Goal: Task Accomplishment & Management: Use online tool/utility

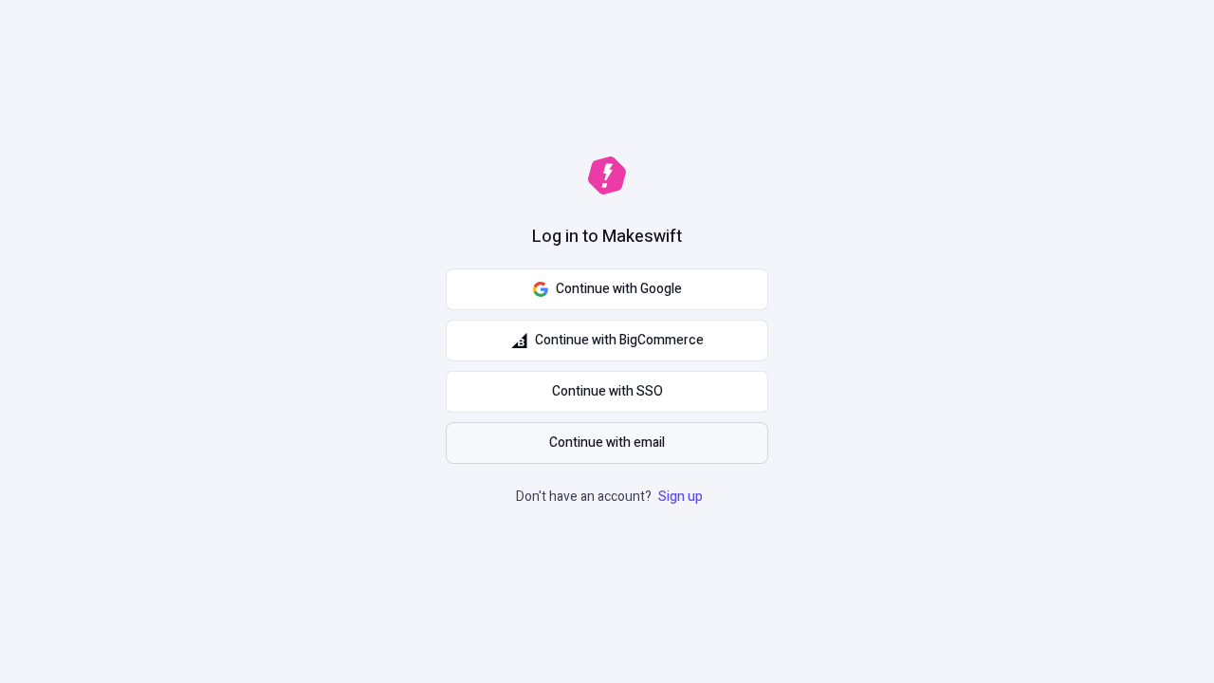
click at [607, 443] on span "Continue with email" at bounding box center [607, 442] width 116 height 21
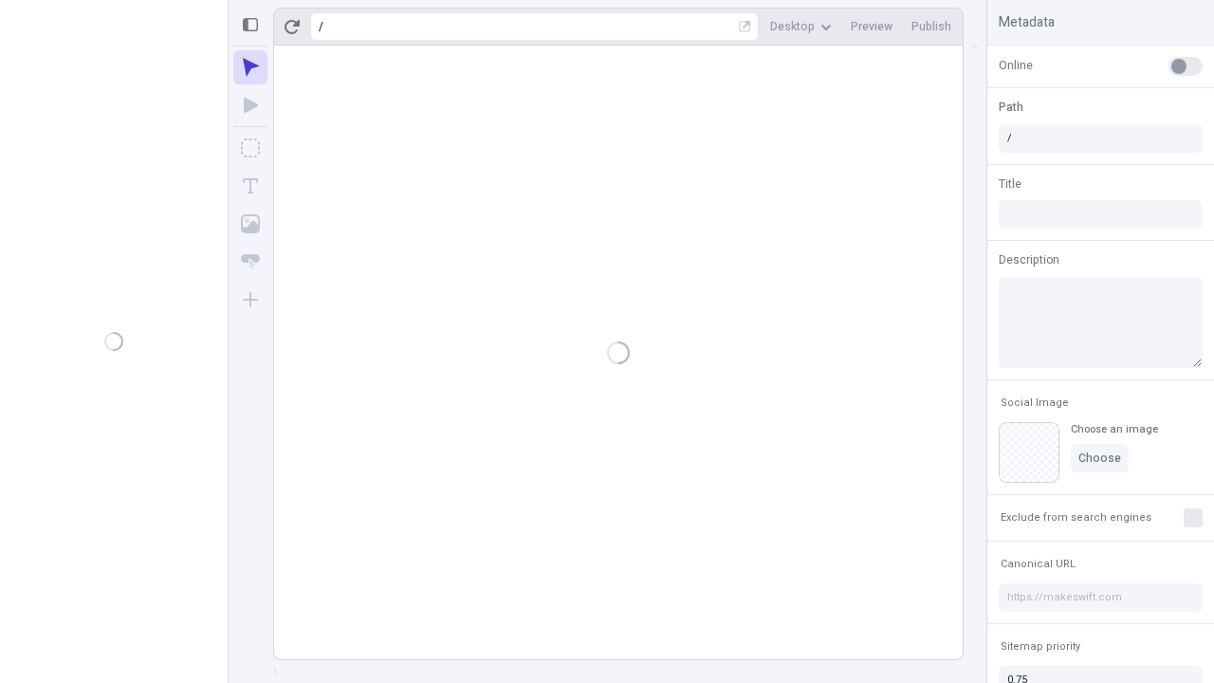
type input "/deep-link-utrum"
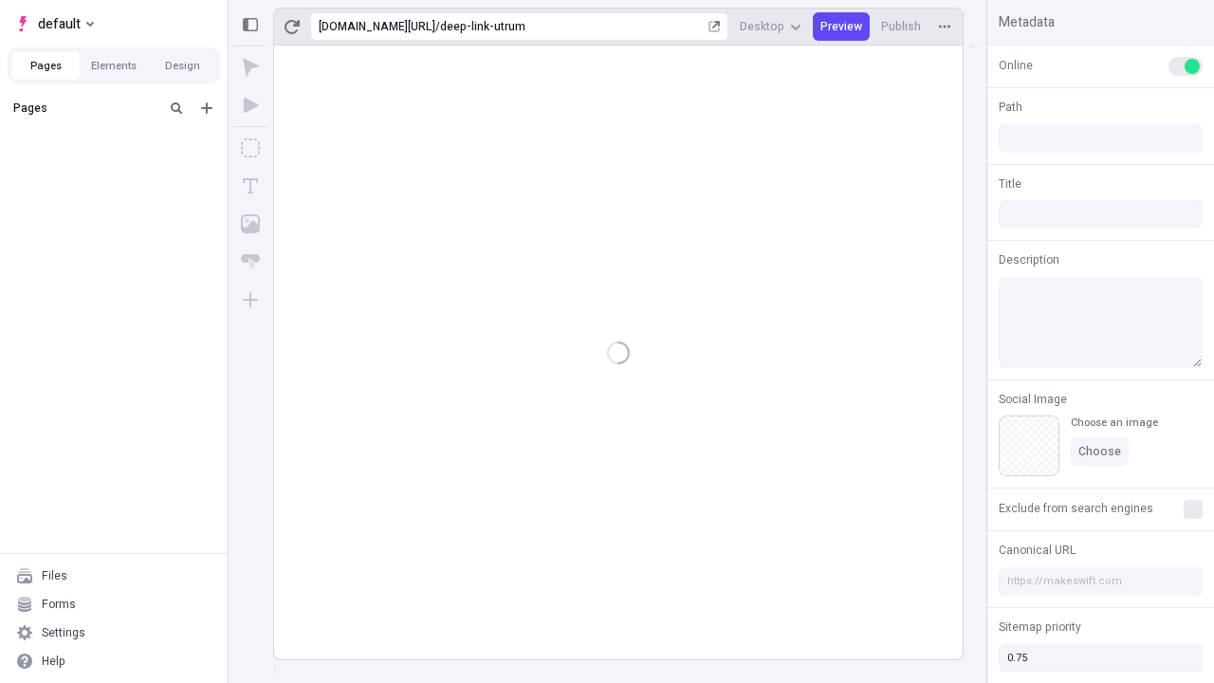
type input "/deep-link-utrum"
click at [53, 24] on span "default" at bounding box center [59, 23] width 43 height 23
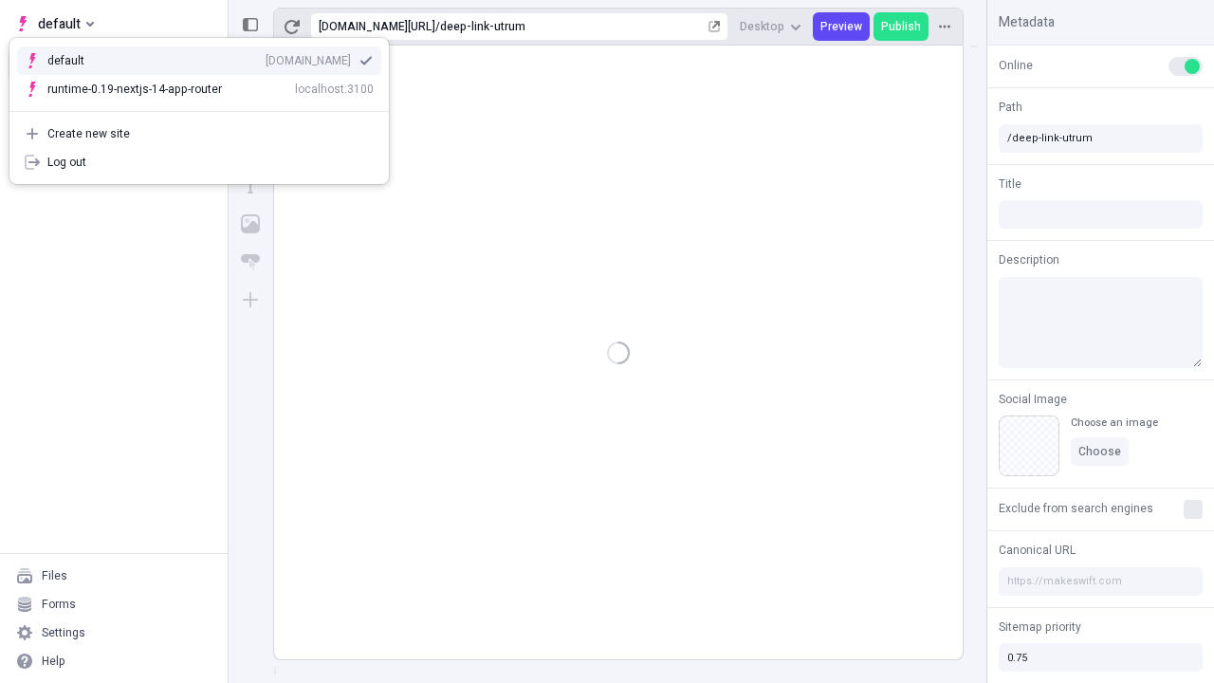
click at [265, 57] on div "qee9k4dy7d.staging.makeswift.site" at bounding box center [307, 60] width 85 height 15
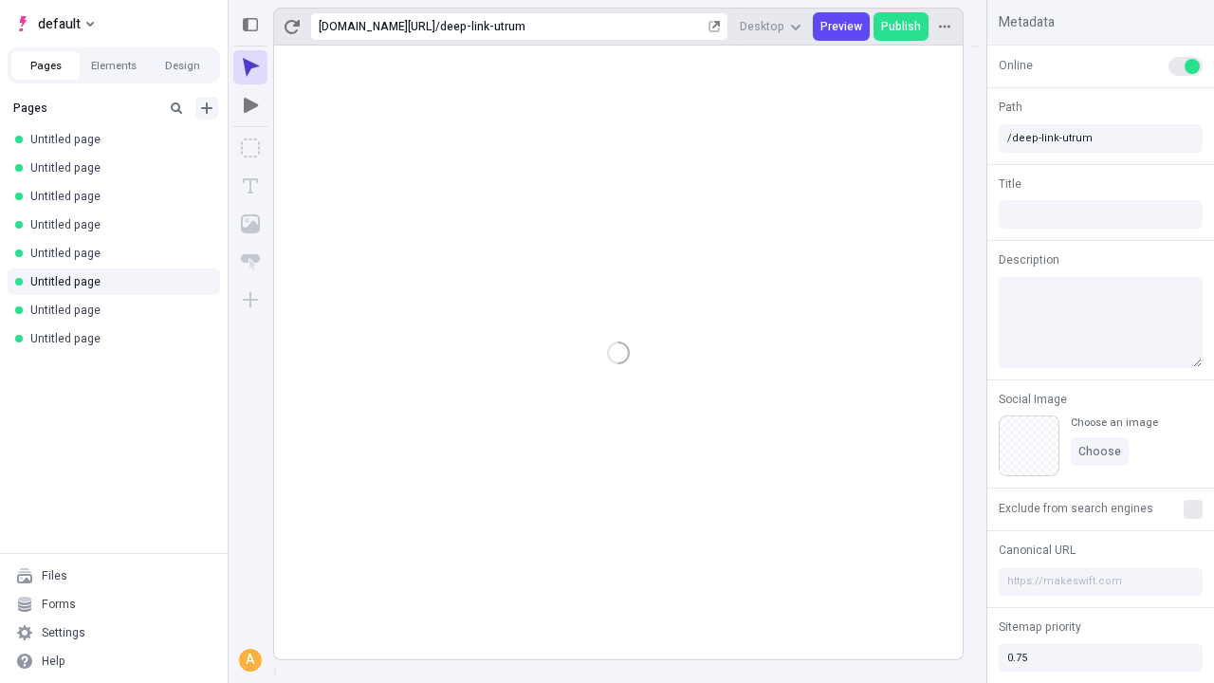
click at [207, 108] on icon "Add new" at bounding box center [206, 107] width 11 height 11
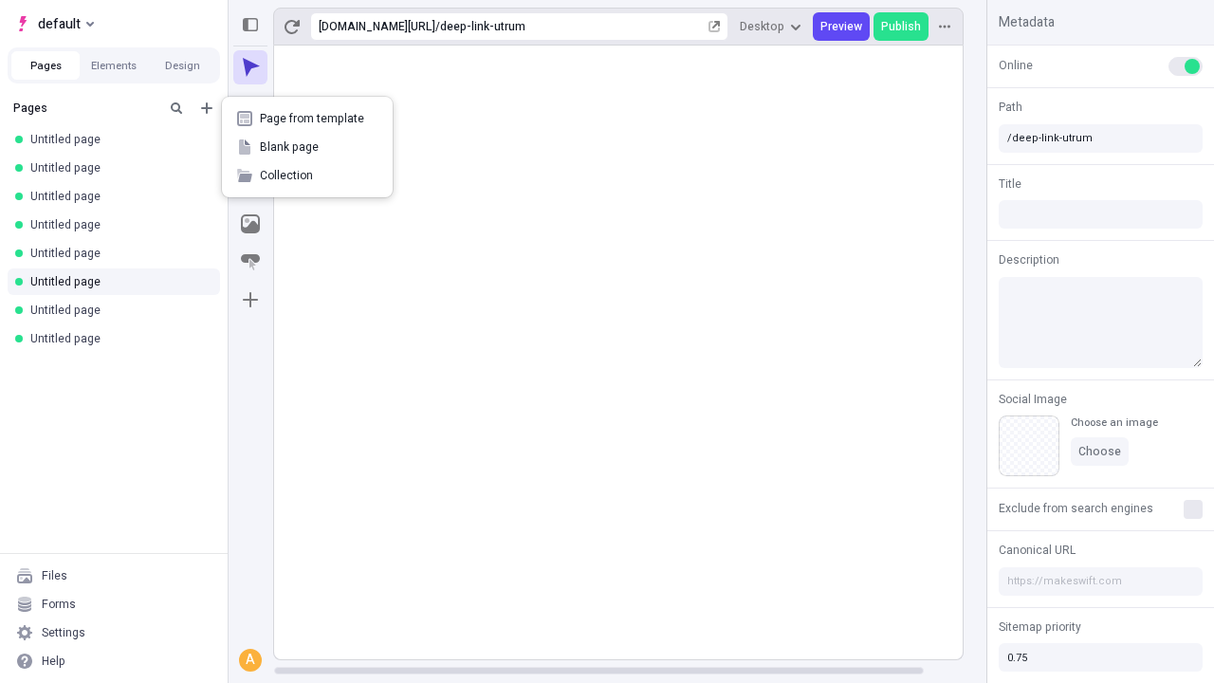
click at [307, 147] on span "Blank page" at bounding box center [319, 146] width 118 height 15
type input "/deep-link-facere"
click at [207, 108] on icon "Add new" at bounding box center [206, 107] width 11 height 11
click at [307, 147] on span "Blank page" at bounding box center [309, 146] width 99 height 15
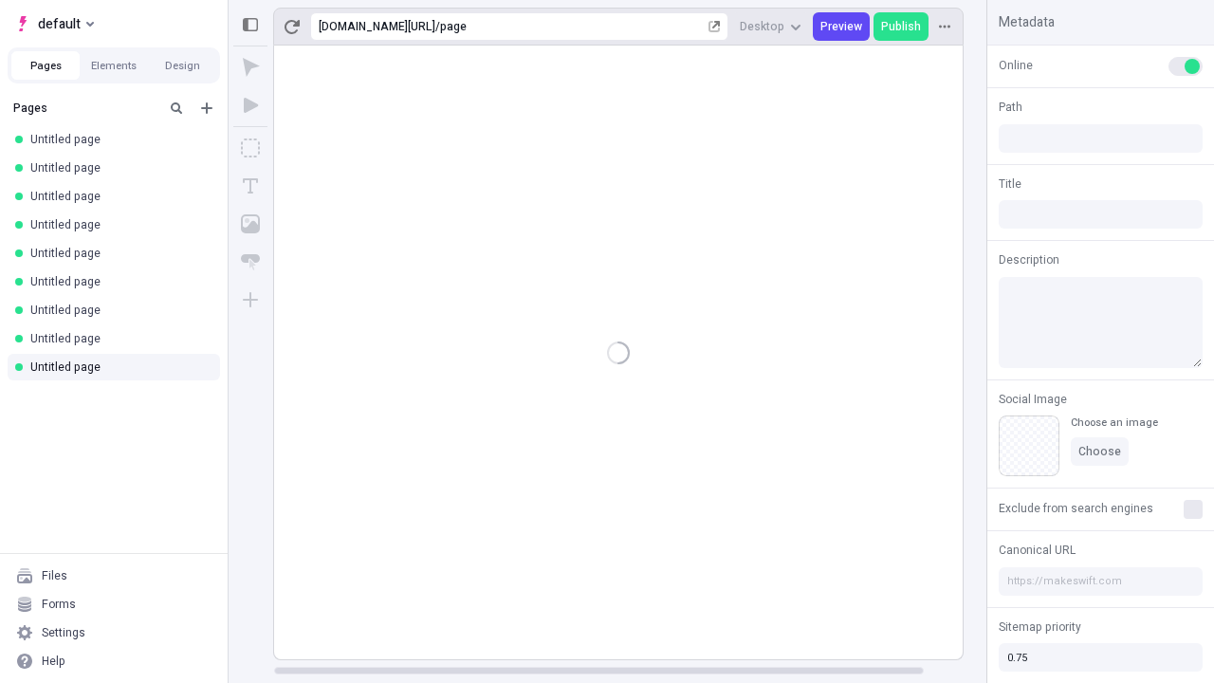
type input "/page"
type input "/page-2"
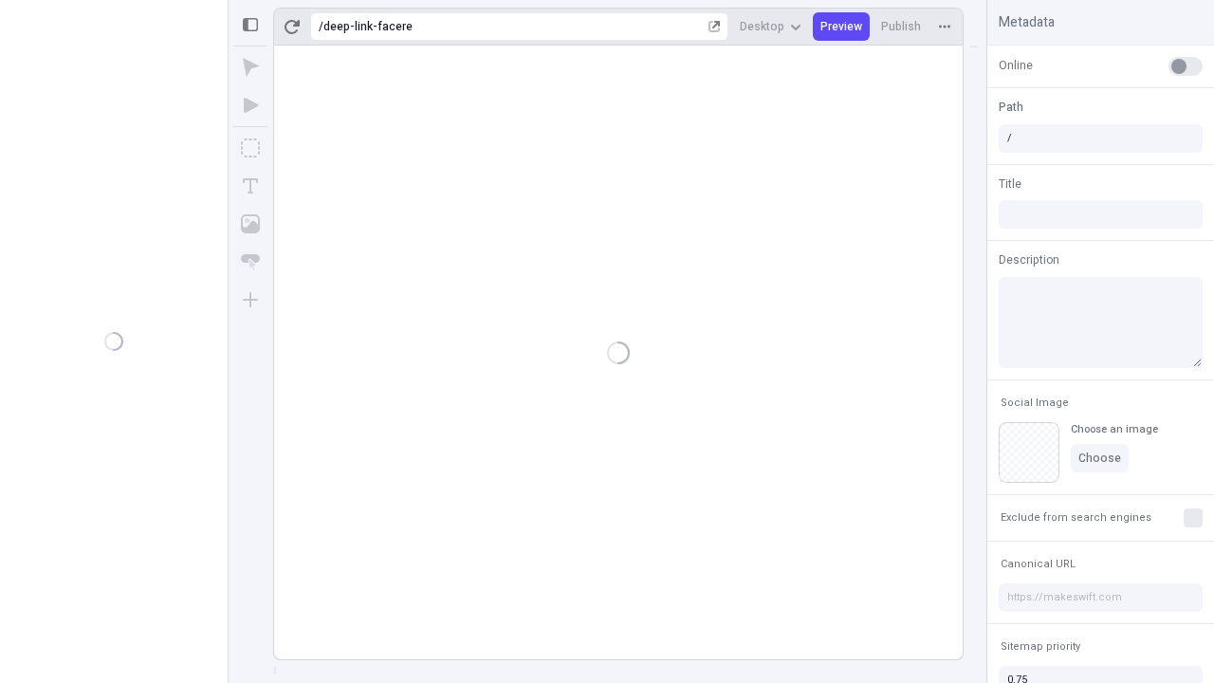
type input "/deep-link-facere"
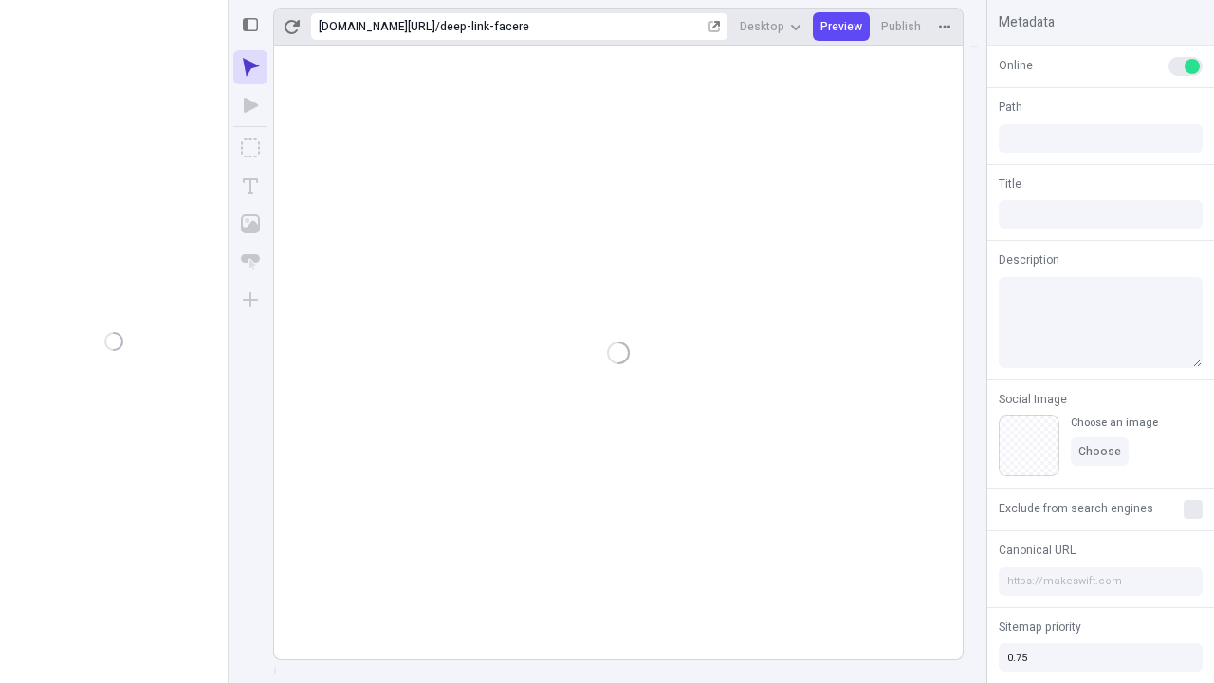
type input "/deep-link-facere"
